Goal: Communication & Community: Share content

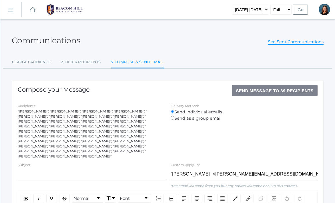
scroll to position [129, 0]
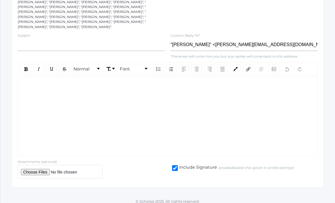
click at [63, 89] on div "rdw-wrapper" at bounding box center [168, 116] width 300 height 79
click at [51, 40] on input "text" at bounding box center [91, 45] width 147 height 13
type input "S"
type input "Second Grade Update"
click at [56, 84] on div "rdw-editor" at bounding box center [168, 86] width 291 height 6
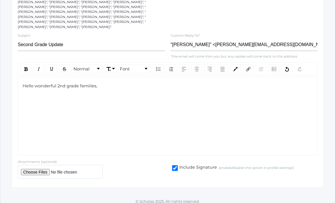
click at [89, 83] on span "Hello wonderful 2nd grade famiiles," at bounding box center [60, 85] width 75 height 5
click at [85, 93] on div "rdw-editor" at bounding box center [168, 96] width 291 height 6
click at [89, 83] on span "Hello wonderful 2nd grade familes," at bounding box center [60, 85] width 74 height 5
click at [78, 93] on div "rdw-editor" at bounding box center [168, 96] width 291 height 6
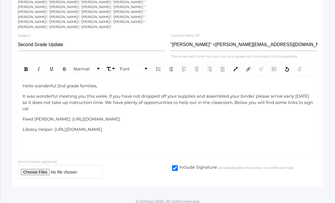
drag, startPoint x: 121, startPoint y: 114, endPoint x: 55, endPoint y: 115, distance: 66.1
click at [55, 116] on div "Feed [PERSON_NAME]: [URL][DOMAIN_NAME]" at bounding box center [168, 119] width 291 height 6
drag, startPoint x: 52, startPoint y: 114, endPoint x: 23, endPoint y: 116, distance: 29.5
click at [23, 116] on span "Feed [PERSON_NAME]:" at bounding box center [47, 118] width 49 height 5
click at [252, 66] on div "rdw-link-control" at bounding box center [248, 68] width 11 height 9
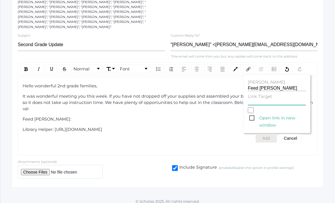
click at [257, 100] on input "Link Target" at bounding box center [277, 102] width 58 height 5
paste input "[URL][DOMAIN_NAME]"
type input "[URL][DOMAIN_NAME]"
click at [270, 134] on button "Add" at bounding box center [266, 138] width 21 height 9
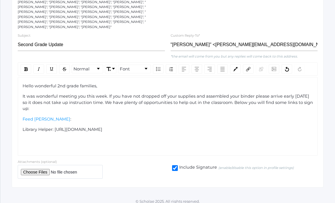
drag, startPoint x: 123, startPoint y: 125, endPoint x: 55, endPoint y: 126, distance: 68.7
click at [55, 126] on div "Library Helper: [URL][DOMAIN_NAME]" at bounding box center [168, 129] width 291 height 6
drag, startPoint x: 53, startPoint y: 124, endPoint x: 22, endPoint y: 125, distance: 30.9
click at [22, 125] on div "Hello wonderful 2nd grade families, It was wonderful meeting you this week. If …" at bounding box center [168, 116] width 300 height 79
click at [249, 67] on img "rdw-link-control" at bounding box center [248, 69] width 4 height 4
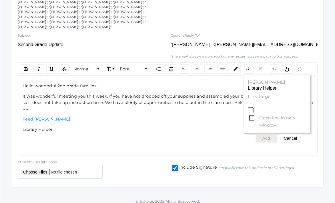
click at [253, 94] on label "Link Target" at bounding box center [277, 96] width 58 height 7
click at [253, 100] on input "Link Target" at bounding box center [277, 102] width 58 height 5
paste input "[URL][DOMAIN_NAME]"
type input "[URL][DOMAIN_NAME][DOMAIN_NAME]"
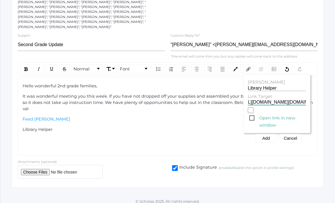
scroll to position [0, 74]
click at [272, 134] on button "Add" at bounding box center [266, 138] width 21 height 9
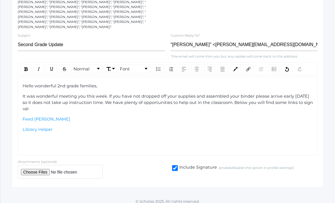
click at [108, 133] on div "Hello wonderful 2nd grade families, It was wonderful meeting you this week. If …" at bounding box center [168, 116] width 300 height 79
click at [110, 128] on div "Hello wonderful 2nd grade families, It was wonderful meeting you this week. If …" at bounding box center [168, 116] width 300 height 79
click at [74, 126] on div "Library Helper" at bounding box center [168, 129] width 291 height 6
click at [31, 137] on span "Art Helper" at bounding box center [34, 139] width 22 height 5
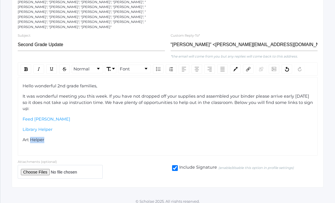
click at [31, 137] on span "Art Helper" at bounding box center [34, 139] width 22 height 5
click at [249, 67] on img "rdw-link-control" at bounding box center [248, 69] width 4 height 4
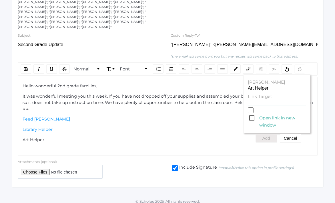
click at [249, 100] on input "Link Target" at bounding box center [277, 102] width 58 height 5
paste input "[URL][DOMAIN_NAME]"
type input "[URL][DOMAIN_NAME]"
click at [267, 134] on button "Add" at bounding box center [266, 138] width 21 height 9
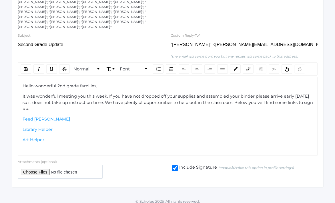
click at [93, 116] on div "Feed [PERSON_NAME]" at bounding box center [168, 119] width 291 height 6
click at [57, 126] on div "Library Helper" at bounding box center [168, 129] width 291 height 6
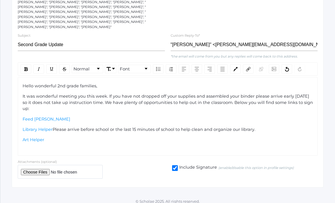
click at [59, 137] on div "Art Helper" at bounding box center [168, 140] width 291 height 6
click at [45, 137] on span "Art helpers are needed every [DATE] from 1-2." at bounding box center [91, 139] width 95 height 5
click at [53, 127] on span "Please arrive before school or the last 15 minutes of school to help clean and …" at bounding box center [154, 129] width 203 height 5
click at [41, 137] on span "Art Helper" at bounding box center [34, 139] width 22 height 5
click at [33, 137] on img "rdw-editor" at bounding box center [33, 139] width 4 height 4
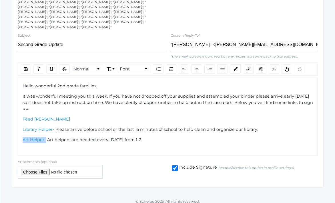
drag, startPoint x: 45, startPoint y: 134, endPoint x: 21, endPoint y: 134, distance: 23.5
click at [21, 134] on div "Hello wonderful 2nd grade families, It was wonderful meeting you this week. If …" at bounding box center [168, 116] width 300 height 79
click at [250, 67] on img "rdw-link-control" at bounding box center [248, 69] width 4 height 4
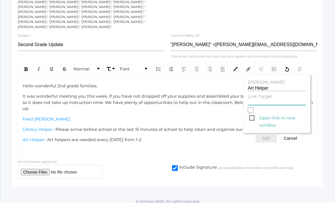
click at [255, 100] on input "Link Target" at bounding box center [277, 102] width 58 height 5
paste input "[URL][DOMAIN_NAME]"
type input "[URL][DOMAIN_NAME]"
click at [267, 134] on button "Add" at bounding box center [266, 138] width 21 height 9
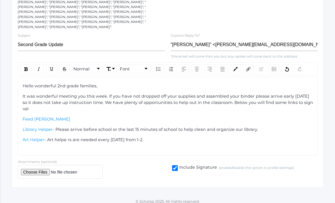
click at [68, 137] on span "- Art helpe rs are needed every [DATE] from 1-2." at bounding box center [93, 139] width 99 height 5
drag, startPoint x: 44, startPoint y: 135, endPoint x: 22, endPoint y: 135, distance: 22.3
click at [22, 135] on div "Hello wonderful 2nd grade families, It was wonderful meeting you this week. If …" at bounding box center [167, 113] width 291 height 60
drag, startPoint x: 43, startPoint y: 136, endPoint x: 23, endPoint y: 136, distance: 19.7
click at [23, 137] on span "Art Helper - Art helpers are needed every [DATE] from 1-2." at bounding box center [83, 139] width 121 height 5
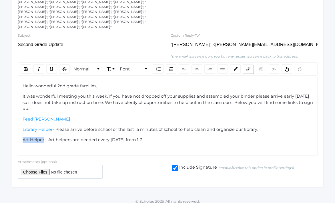
click at [245, 65] on div "rdw-link-control" at bounding box center [248, 68] width 11 height 9
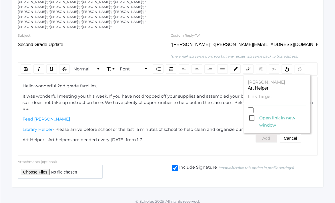
click at [254, 100] on input "Link Target" at bounding box center [277, 102] width 58 height 5
type input "√"
paste input "[URL][DOMAIN_NAME]"
type input "[URL][DOMAIN_NAME]"
click at [269, 134] on button "Add" at bounding box center [266, 138] width 21 height 9
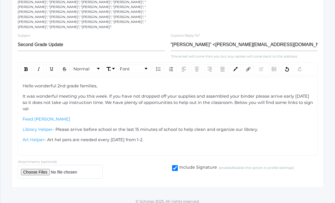
click at [63, 116] on div "Feed [PERSON_NAME]" at bounding box center [168, 119] width 291 height 6
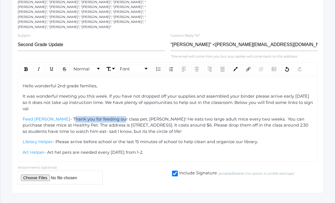
drag, startPoint x: 105, startPoint y: 114, endPoint x: 59, endPoint y: 115, distance: 46.3
click at [59, 116] on span "- Thank you for feeding our class pet, [PERSON_NAME]! He eats two large adult m…" at bounding box center [166, 125] width 287 height 18
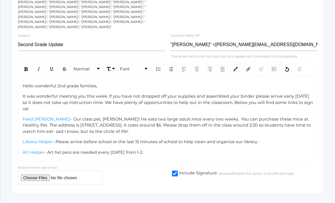
click at [114, 116] on span "- Our class pet, [PERSON_NAME]! He eats two large adult mice every two weeks. Y…" at bounding box center [168, 125] width 290 height 18
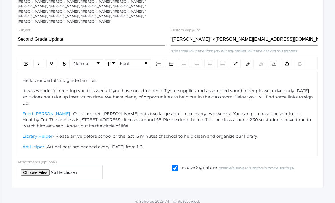
click at [165, 144] on div "Art Helper - Art hel pers are needed every [DATE] from 1-2." at bounding box center [168, 147] width 291 height 6
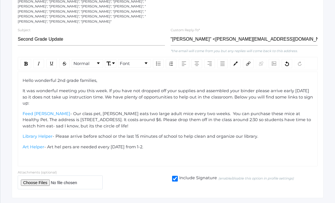
click at [126, 93] on span "It was wonderful meeting you this week. If you have not dropped off your suppli…" at bounding box center [169, 97] width 292 height 18
click at [124, 92] on span "It was wonderful meeting you this week. If you have not dropped off your suppli…" at bounding box center [169, 97] width 292 height 18
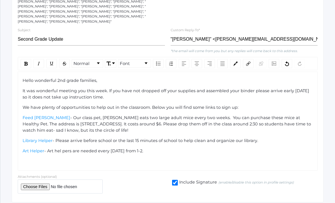
click at [86, 151] on div "Hello wonderful 2nd grade families, It was wonderful meeting you this week. If …" at bounding box center [168, 121] width 291 height 87
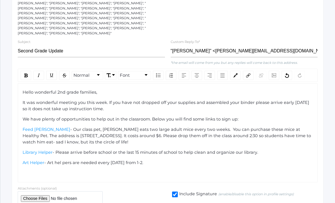
scroll to position [125, 0]
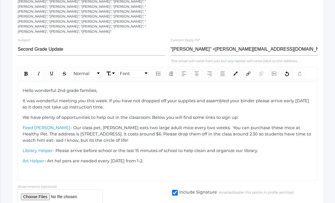
click at [62, 158] on span "- Art hel pers are needed every [DATE] from 1-2." at bounding box center [93, 160] width 99 height 5
click at [237, 98] on span "It was wonderful meeting you this week. If you have not dropped off your suppli…" at bounding box center [167, 103] width 288 height 11
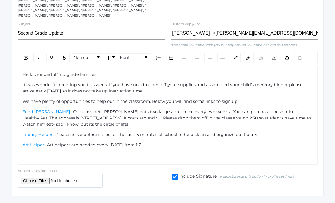
scroll to position [149, 0]
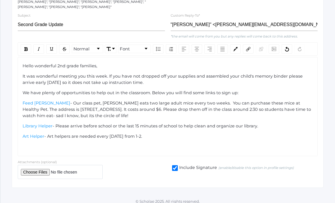
click at [182, 134] on div "Art Helper - Art helpers are needed every [DATE] from 1-2." at bounding box center [168, 136] width 291 height 6
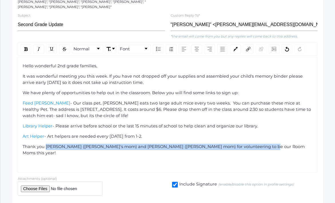
drag, startPoint x: 45, startPoint y: 140, endPoint x: 265, endPoint y: 140, distance: 219.9
click at [265, 144] on div "Thank you [PERSON_NAME] ([PERSON_NAME]'s mom) and [PERSON_NAME] ([PERSON_NAME] …" at bounding box center [168, 150] width 291 height 13
copy span "[PERSON_NAME] ([PERSON_NAME]'s mom) and [PERSON_NAME] ([PERSON_NAME] mom) for v…"
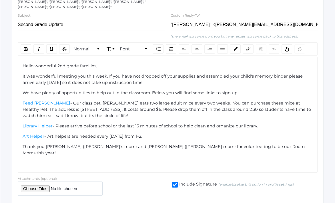
click at [147, 104] on span "- Our class pet, [PERSON_NAME] eats two large adult mice every two weeks. You c…" at bounding box center [168, 109] width 290 height 18
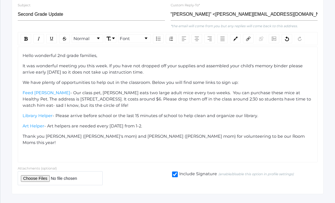
click at [259, 133] on div "Thank you [PERSON_NAME] ([PERSON_NAME]'s mom) and [PERSON_NAME] ([PERSON_NAME] …" at bounding box center [168, 139] width 291 height 13
click at [76, 63] on span "It was wonderful meeting you this week. If you have not dropped off your suppli…" at bounding box center [163, 68] width 281 height 11
click at [80, 63] on span "It was wonderful seeing you this week. If you have not dropped off your supplie…" at bounding box center [168, 68] width 291 height 11
click at [94, 70] on div "It was wonderful seeing your families this week. If you have not dropped off yo…" at bounding box center [168, 69] width 291 height 13
click at [256, 133] on div "Thank you [PERSON_NAME] ([PERSON_NAME]'s mom) and [PERSON_NAME] ([PERSON_NAME] …" at bounding box center [168, 139] width 291 height 13
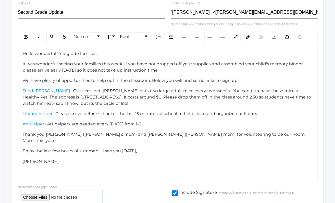
scroll to position [180, 0]
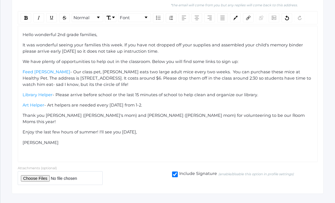
click at [104, 69] on span "- Our class pet, [PERSON_NAME] eats two large adult mice every two weeks. You c…" at bounding box center [168, 78] width 290 height 18
click at [97, 129] on span "Enjoy the last few hours of summer! I'll see you [DATE]," at bounding box center [80, 131] width 114 height 5
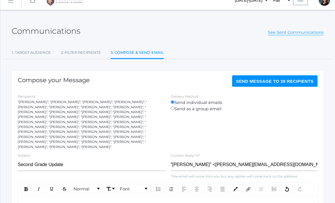
scroll to position [0, 0]
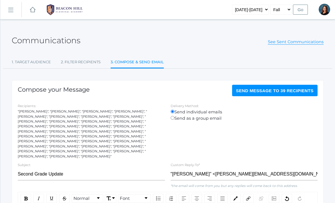
click at [244, 90] on span "Send Message to 39 recipients" at bounding box center [275, 90] width 78 height 5
